Goal: Transaction & Acquisition: Obtain resource

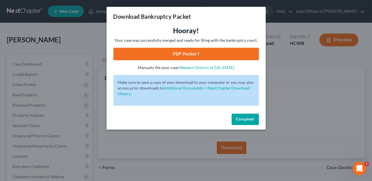
click at [246, 121] on button "Complete!" at bounding box center [244, 119] width 27 height 11
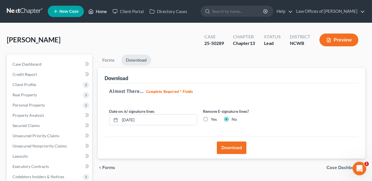
click at [102, 14] on link "Home" at bounding box center [97, 11] width 24 height 10
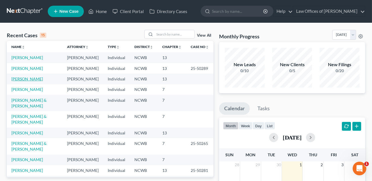
click at [27, 81] on link "[PERSON_NAME]" at bounding box center [27, 78] width 32 height 5
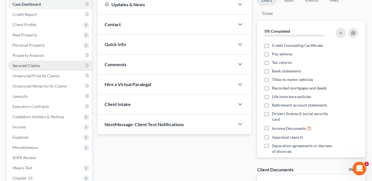
scroll to position [130, 0]
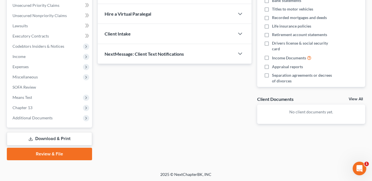
click at [66, 137] on link "Download & Print" at bounding box center [49, 138] width 85 height 13
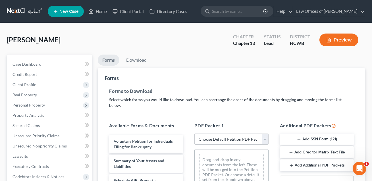
click at [211, 133] on select "Choose Default Petition PDF Packet Complete Bankruptcy Petition (all forms and …" at bounding box center [231, 138] width 74 height 11
click at [299, 138] on line "button" at bounding box center [299, 139] width 0 height 3
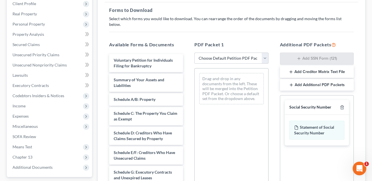
scroll to position [87, 0]
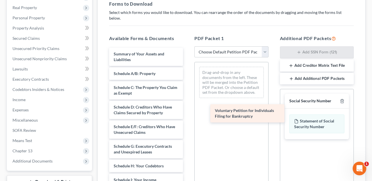
drag, startPoint x: 142, startPoint y: 54, endPoint x: 243, endPoint y: 116, distance: 118.3
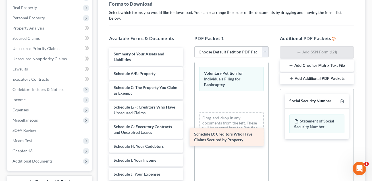
drag, startPoint x: 143, startPoint y: 101, endPoint x: 247, endPoint y: 127, distance: 107.9
click at [187, 127] on div "Schedule D: Creditors Who Have Claims Secured by Property Summary of Your Asset…" at bounding box center [146, 180] width 83 height 264
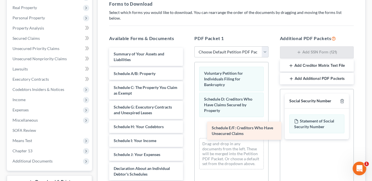
drag, startPoint x: 155, startPoint y: 104, endPoint x: 255, endPoint y: 131, distance: 103.8
click at [187, 131] on div "Schedule E/F: Creditors Who Have Unsecured Claims Summary of Your Assets and Li…" at bounding box center [146, 170] width 83 height 245
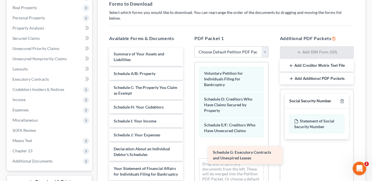
drag, startPoint x: 127, startPoint y: 105, endPoint x: 226, endPoint y: 156, distance: 111.8
click at [187, 156] on div "Schedule G: Executory Contracts and Unexpired Leases Summary of Your Assets and…" at bounding box center [146, 160] width 83 height 225
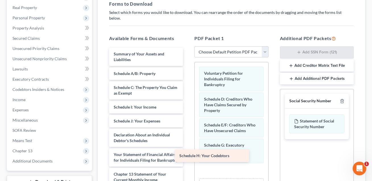
drag, startPoint x: 136, startPoint y: 100, endPoint x: 231, endPoint y: 173, distance: 120.4
click at [187, 173] on div "Schedule H: Your Codebtors Summary of Your Assets and Liabilities Schedule A/B:…" at bounding box center [146, 153] width 83 height 211
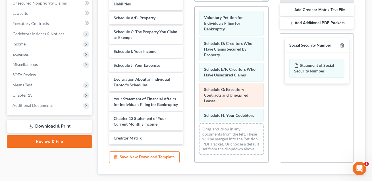
scroll to position [149, 0]
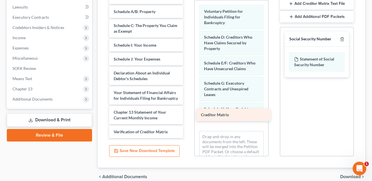
drag, startPoint x: 126, startPoint y: 122, endPoint x: 215, endPoint y: 108, distance: 89.8
click at [187, 108] on div "Creditor Matrix Summary of Your Assets and Liabilities Schedule A/B: Property S…" at bounding box center [146, 84] width 83 height 197
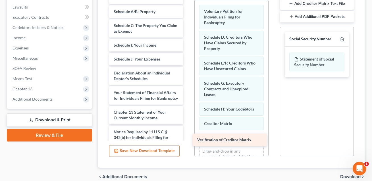
drag, startPoint x: 134, startPoint y: 122, endPoint x: 218, endPoint y: 137, distance: 84.7
click at [187, 137] on div "Verification of Creditor Matrix Summary of Your Assets and Liabilities Schedule…" at bounding box center [146, 77] width 83 height 183
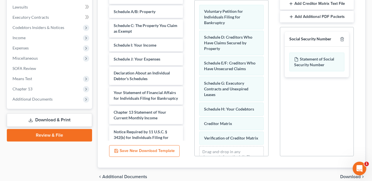
scroll to position [169, 0]
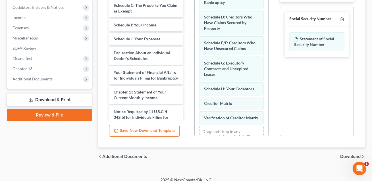
click at [347, 154] on span "Download" at bounding box center [350, 156] width 20 height 5
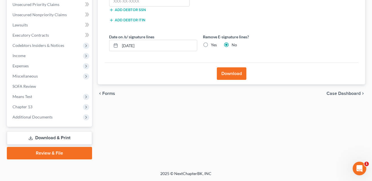
scroll to position [130, 0]
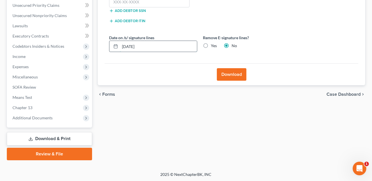
drag, startPoint x: 144, startPoint y: 46, endPoint x: 122, endPoint y: 47, distance: 22.7
click at [122, 47] on input "[DATE]" at bounding box center [158, 46] width 77 height 11
click at [211, 44] on label "Yes" at bounding box center [214, 46] width 6 height 6
click at [213, 44] on input "Yes" at bounding box center [215, 45] width 4 height 4
radio input "true"
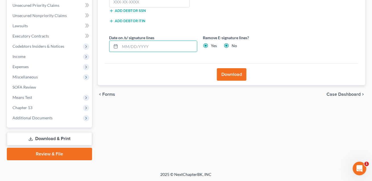
radio input "false"
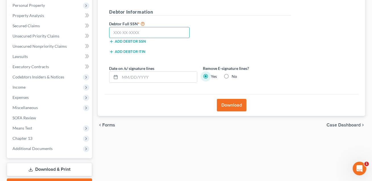
click at [124, 34] on input "text" at bounding box center [149, 32] width 80 height 11
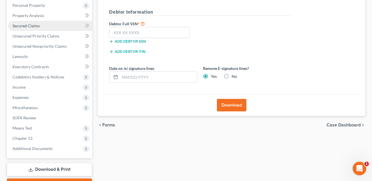
click at [39, 28] on link "Secured Claims" at bounding box center [50, 26] width 84 height 10
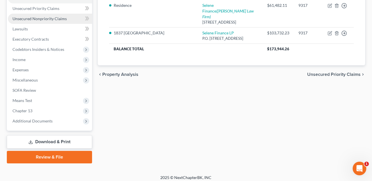
scroll to position [130, 0]
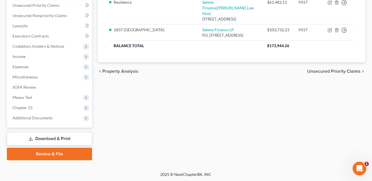
click at [63, 138] on link "Download & Print" at bounding box center [49, 138] width 85 height 13
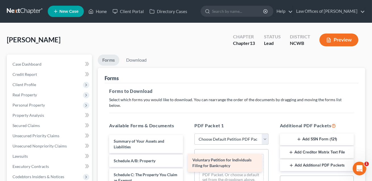
drag, startPoint x: 132, startPoint y: 134, endPoint x: 211, endPoint y: 158, distance: 82.6
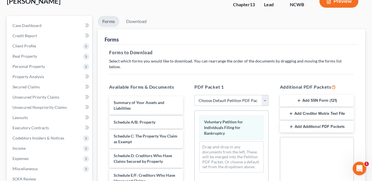
scroll to position [94, 0]
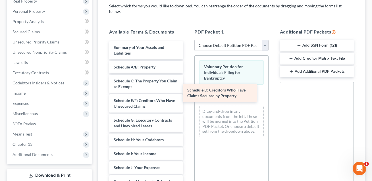
drag, startPoint x: 136, startPoint y: 101, endPoint x: 210, endPoint y: 96, distance: 73.7
click at [187, 96] on div "Schedule D: Creditors Who Have Claims Secured by Property Summary of Your Asset…" at bounding box center [146, 173] width 83 height 264
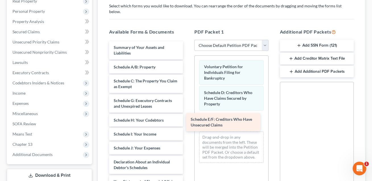
drag, startPoint x: 143, startPoint y: 98, endPoint x: 220, endPoint y: 123, distance: 80.9
click at [187, 123] on div "Schedule E/F: Creditors Who Have Unsecured Claims Summary of Your Assets and Li…" at bounding box center [146, 163] width 83 height 245
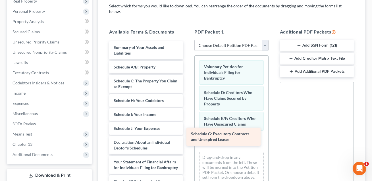
drag, startPoint x: 146, startPoint y: 98, endPoint x: 223, endPoint y: 136, distance: 86.7
click at [187, 136] on div "Schedule G: Executory Contracts and Unexpired Leases Summary of Your Assets and…" at bounding box center [146, 153] width 83 height 225
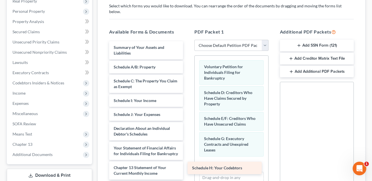
drag, startPoint x: 145, startPoint y: 95, endPoint x: 223, endPoint y: 166, distance: 106.1
click at [187, 166] on div "Schedule H: Your Codebtors Summary of Your Assets and Liabilities Schedule A/B:…" at bounding box center [146, 146] width 83 height 211
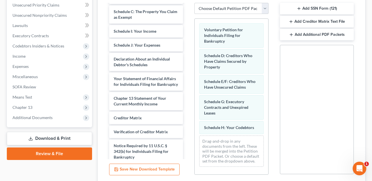
scroll to position [169, 0]
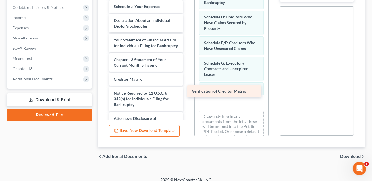
drag, startPoint x: 126, startPoint y: 87, endPoint x: 207, endPoint y: 91, distance: 81.4
click at [187, 91] on div "Verification of Creditor Matrix Summary of Your Assets and Liabilities Schedule…" at bounding box center [146, 31] width 83 height 197
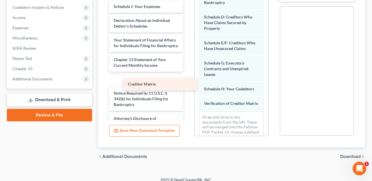
scroll to position [30, 0]
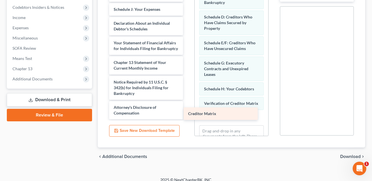
drag, startPoint x: 141, startPoint y: 72, endPoint x: 216, endPoint y: 113, distance: 84.9
click at [187, 113] on div "Creditor Matrix Summary of Your Assets and Liabilities Schedule A/B: Property S…" at bounding box center [146, 27] width 83 height 183
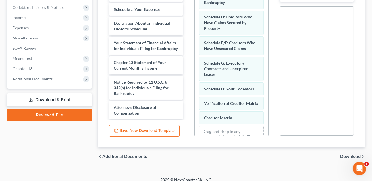
scroll to position [67, 0]
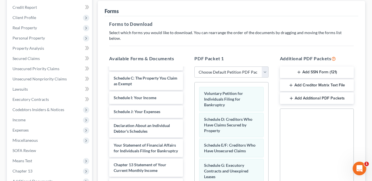
click at [302, 68] on button "Add SSN Form (121)" at bounding box center [317, 72] width 74 height 12
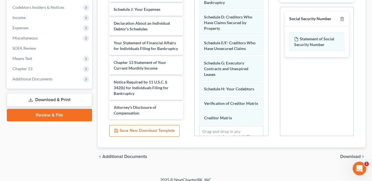
click at [347, 154] on span "Download" at bounding box center [350, 156] width 20 height 5
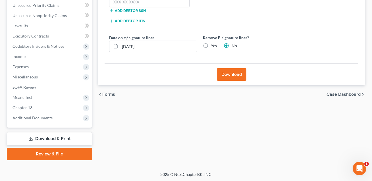
scroll to position [83, 0]
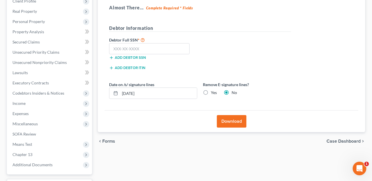
click at [211, 91] on label "Yes" at bounding box center [214, 93] width 6 height 6
click at [213, 91] on input "Yes" at bounding box center [215, 92] width 4 height 4
radio input "true"
radio input "false"
drag, startPoint x: 149, startPoint y: 94, endPoint x: 113, endPoint y: 94, distance: 36.3
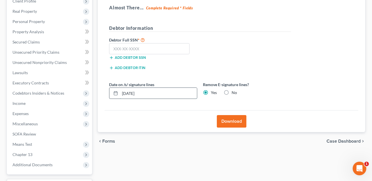
click at [113, 94] on div "[DATE]" at bounding box center [153, 92] width 88 height 11
click at [120, 47] on input "text" at bounding box center [149, 48] width 80 height 11
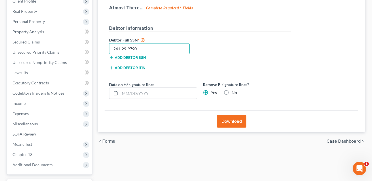
type input "241-29-9790"
click at [228, 119] on button "Download" at bounding box center [232, 121] width 30 height 12
